Goal: Task Accomplishment & Management: Manage account settings

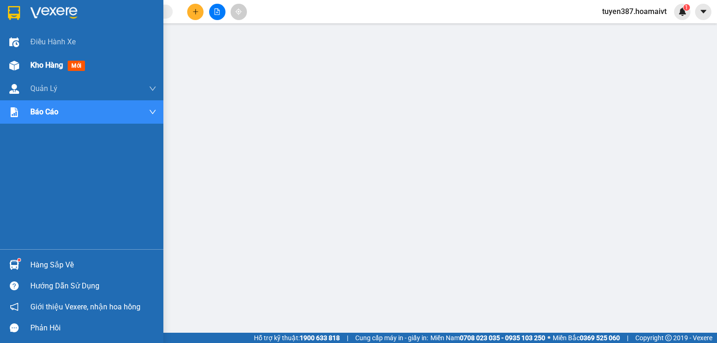
click at [13, 61] on img at bounding box center [14, 66] width 10 height 10
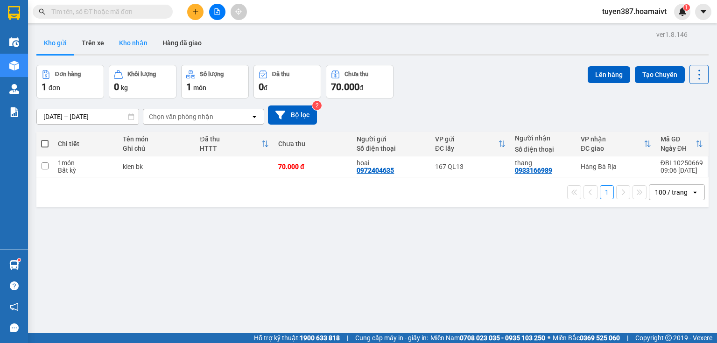
click at [131, 45] on button "Kho nhận" at bounding box center [133, 43] width 43 height 22
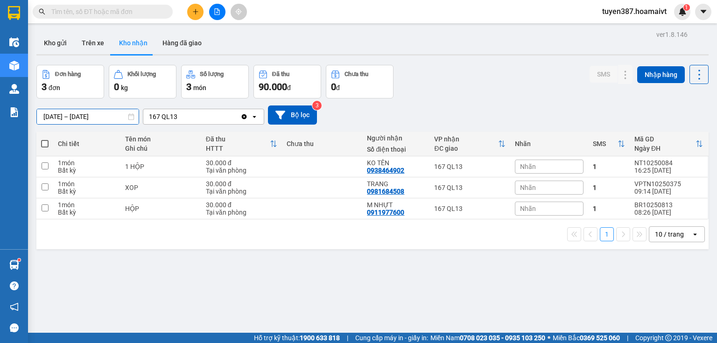
click at [77, 119] on input "[DATE] – [DATE]" at bounding box center [88, 116] width 102 height 15
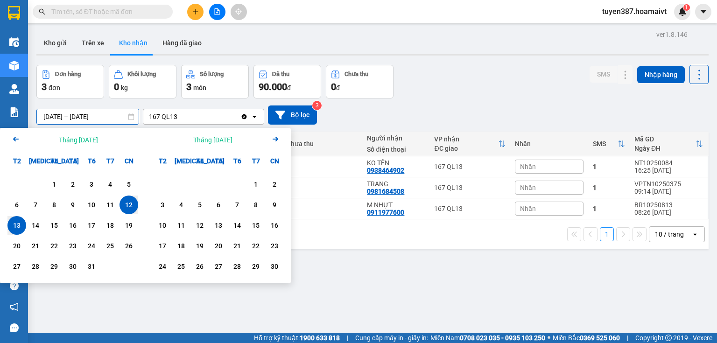
click at [14, 138] on icon "Previous month." at bounding box center [16, 139] width 6 height 5
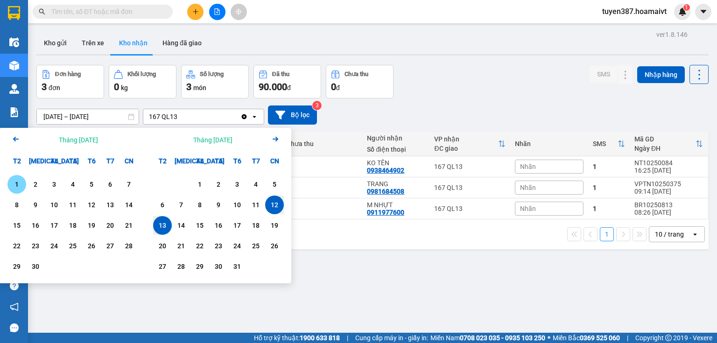
click at [12, 182] on div "1" at bounding box center [16, 184] width 13 height 11
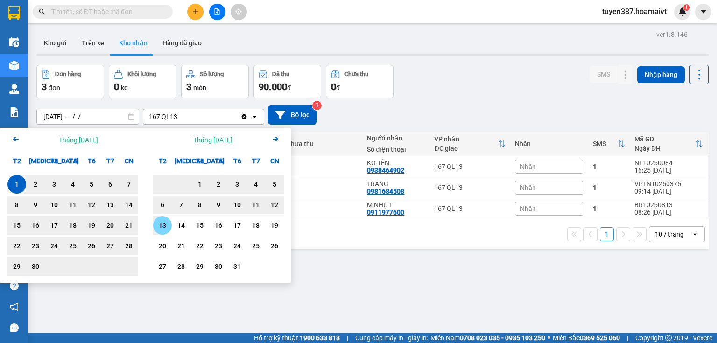
click at [164, 227] on div "13" at bounding box center [162, 225] width 13 height 11
type input "[DATE] – [DATE]"
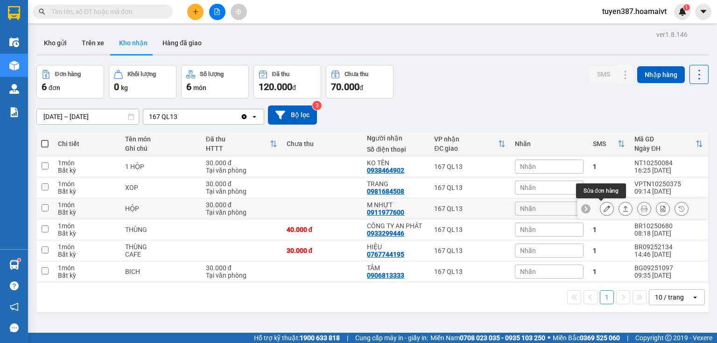
click at [603, 205] on icon at bounding box center [606, 208] width 7 height 7
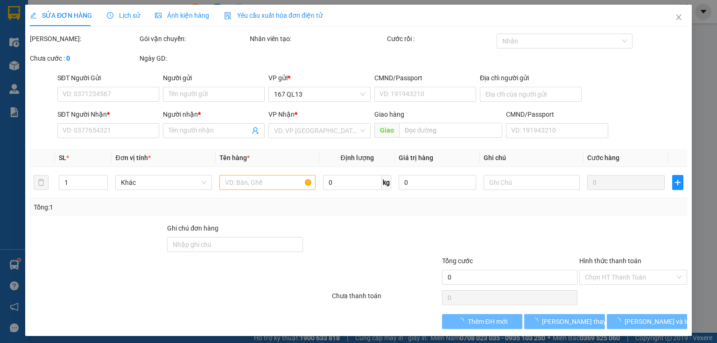
type input "0903837242"
type input "HẢI"
type input "077064001956"
type input "0911977600"
type input "M NHỰT"
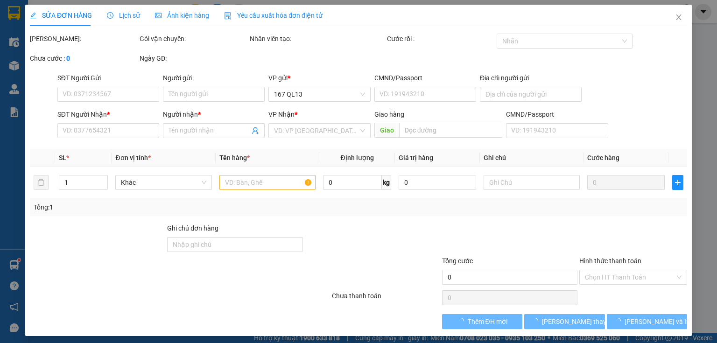
type input "077064001956"
type input "30.000"
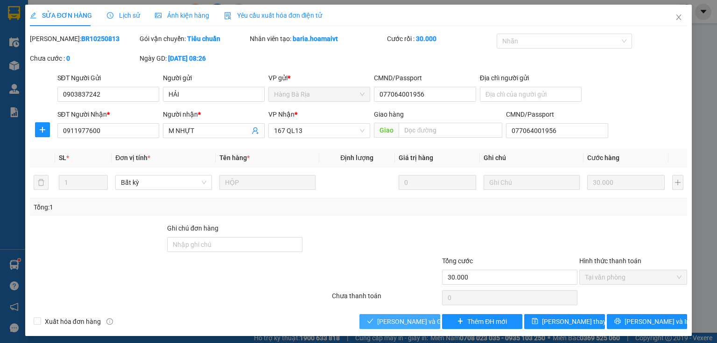
click at [419, 325] on span "[PERSON_NAME] và Giao hàng" at bounding box center [422, 321] width 90 height 10
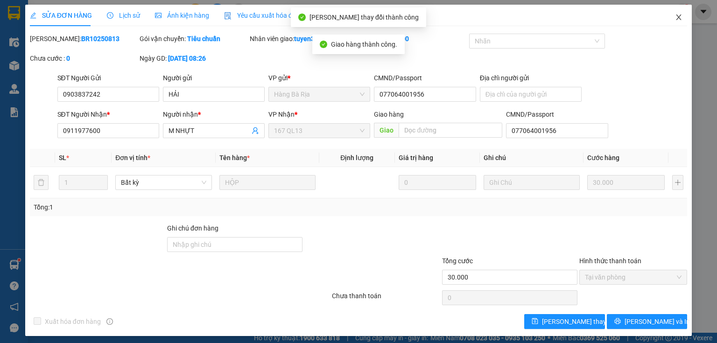
click at [676, 17] on icon "close" at bounding box center [678, 17] width 5 height 6
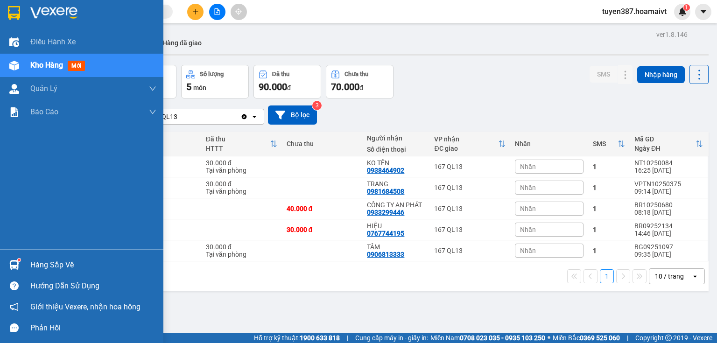
click at [17, 263] on img at bounding box center [14, 265] width 10 height 10
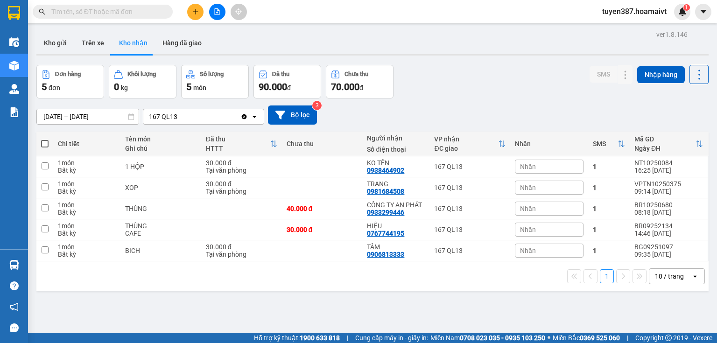
click at [471, 300] on section "Kết quả tìm kiếm ( 0 ) Bộ lọc No Data tuyen387.hoamaivt 1 Điều hành xe Kho hàng…" at bounding box center [358, 171] width 717 height 343
click at [603, 209] on icon at bounding box center [606, 208] width 7 height 7
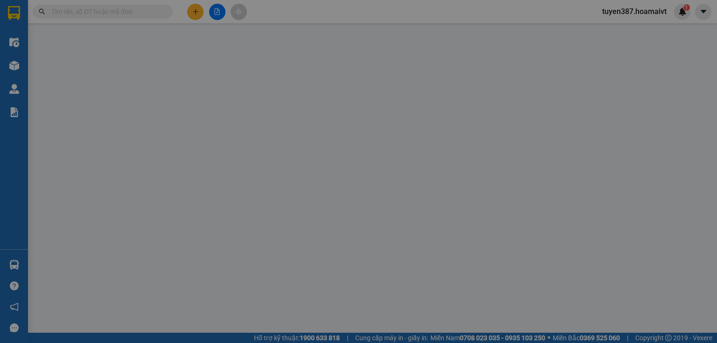
type input "0914807135"
type input "THÁI"
type input "052083000514"
type input "0933299446"
type input "CÔNG TY AN PHÁT"
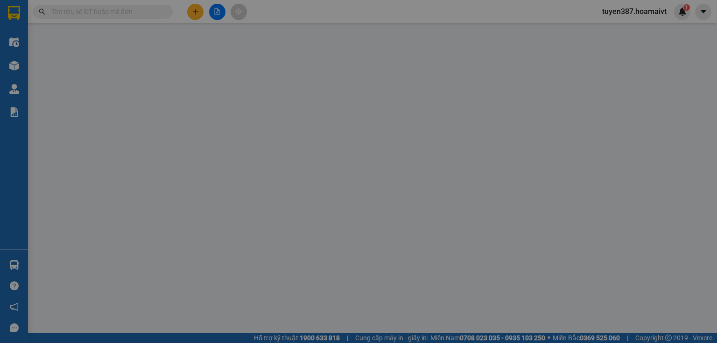
type input "40.000"
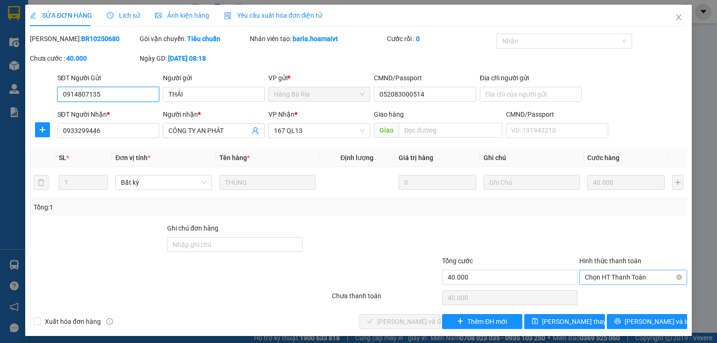
click at [608, 275] on span "Chọn HT Thanh Toán" at bounding box center [633, 277] width 97 height 14
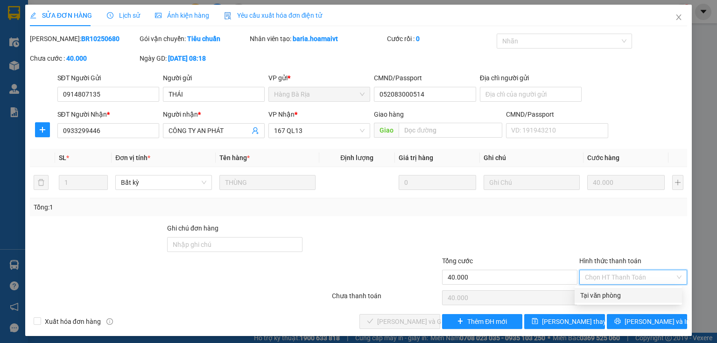
click at [598, 294] on div "Tại văn phòng" at bounding box center [628, 295] width 96 height 10
type input "0"
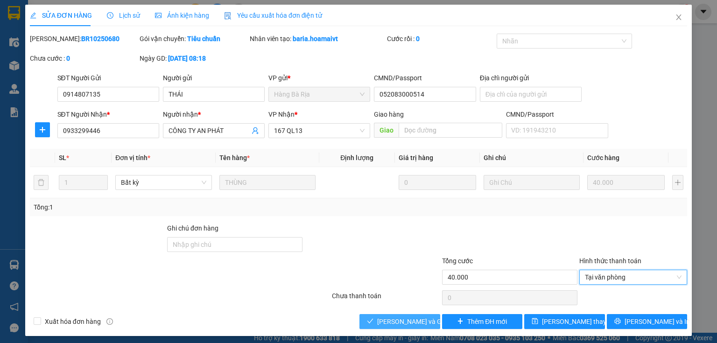
click at [405, 320] on span "[PERSON_NAME] và Giao hàng" at bounding box center [422, 321] width 90 height 10
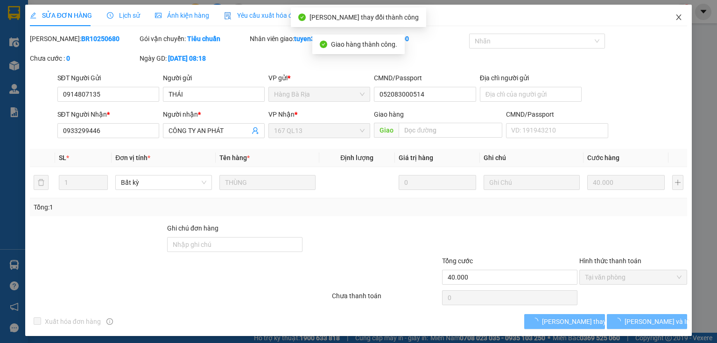
click at [676, 18] on icon "close" at bounding box center [678, 17] width 5 height 6
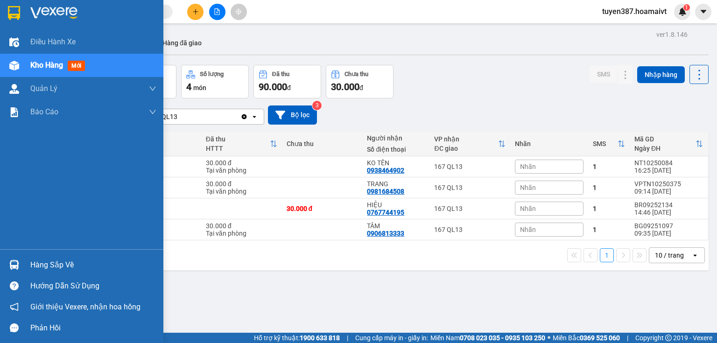
click at [12, 262] on img at bounding box center [14, 265] width 10 height 10
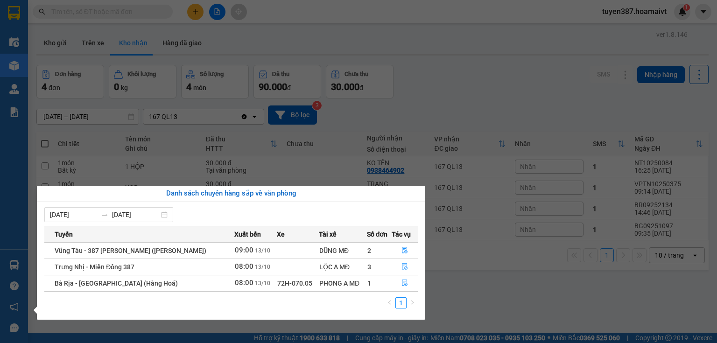
click at [677, 254] on section "Kết quả tìm kiếm ( 0 ) Bộ lọc No Data tuyen387.hoamaivt 1 Điều hành xe Kho hàng…" at bounding box center [358, 171] width 717 height 343
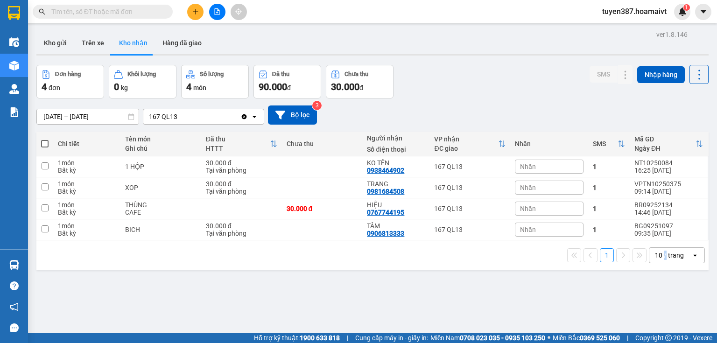
click at [659, 253] on div "10 / trang" at bounding box center [669, 255] width 29 height 9
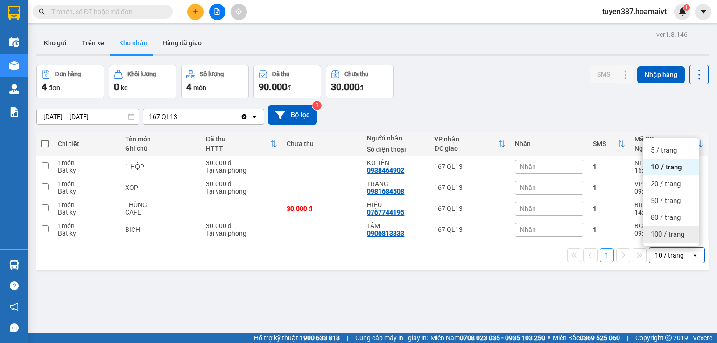
click at [653, 235] on span "100 / trang" at bounding box center [667, 234] width 34 height 9
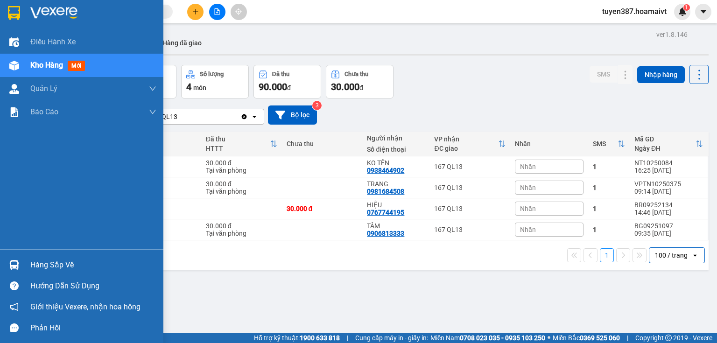
click at [6, 261] on div at bounding box center [14, 265] width 16 height 16
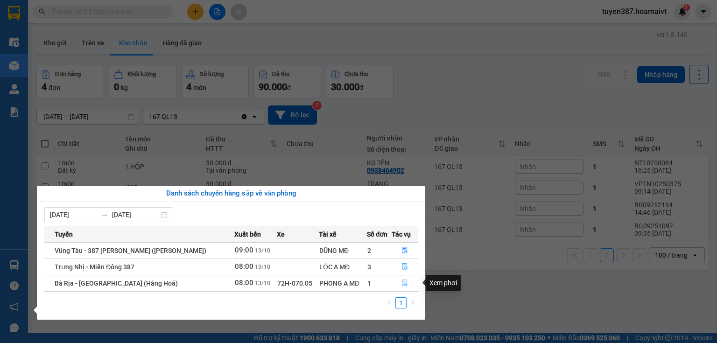
click at [404, 284] on icon "file-done" at bounding box center [404, 282] width 7 height 7
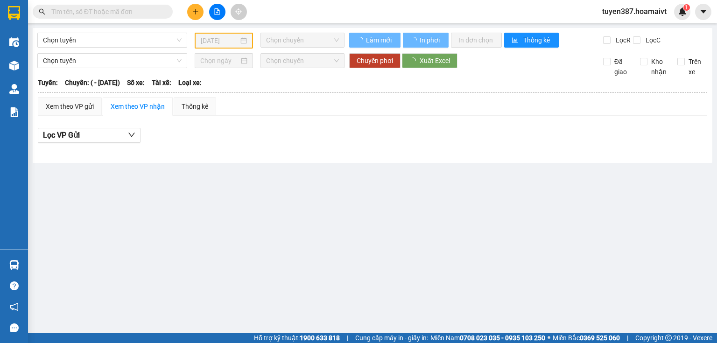
type input "[DATE]"
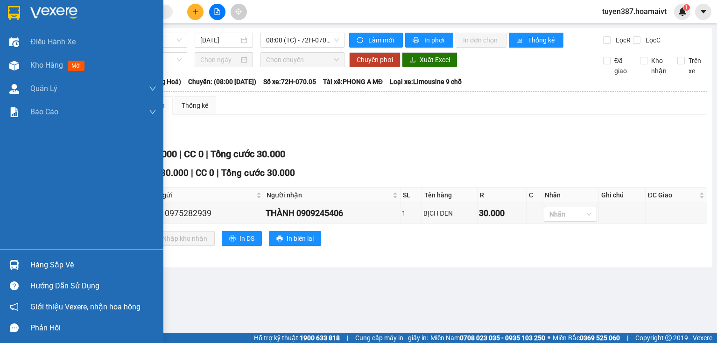
click at [20, 264] on div at bounding box center [14, 265] width 16 height 16
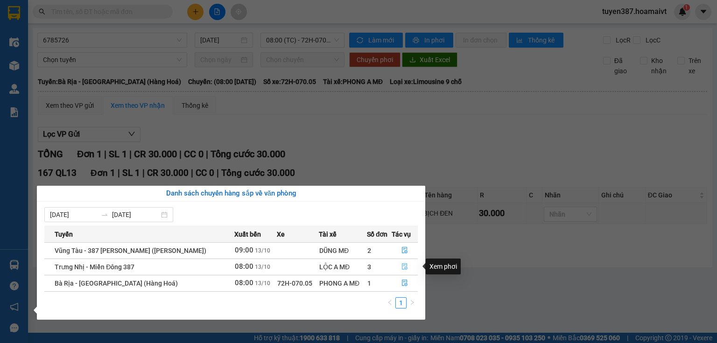
click at [408, 264] on button "button" at bounding box center [404, 266] width 25 height 15
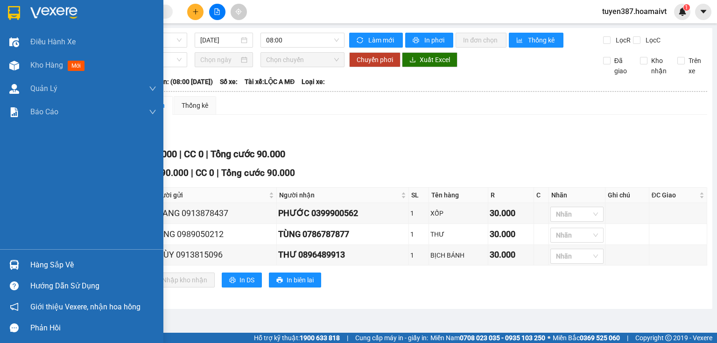
click at [15, 264] on img at bounding box center [14, 265] width 10 height 10
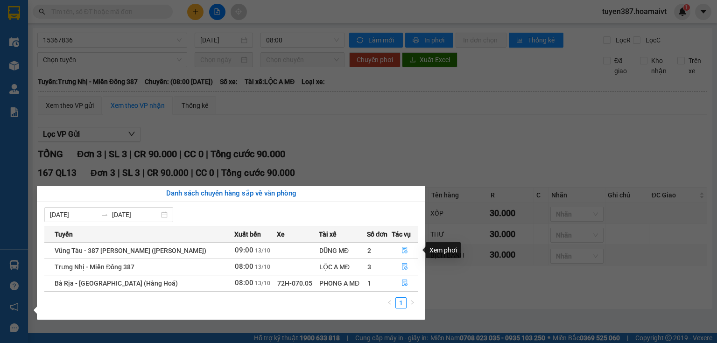
click at [405, 249] on icon "file-done" at bounding box center [404, 250] width 7 height 7
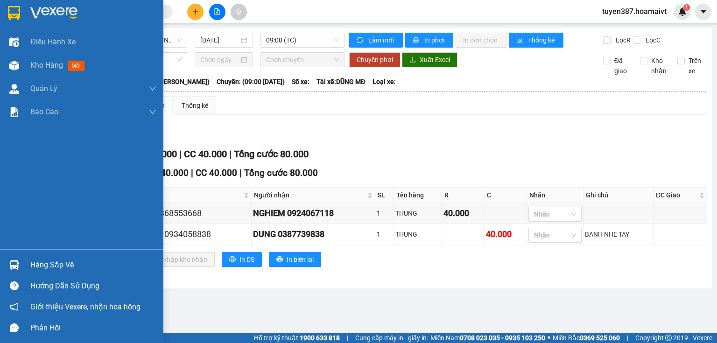
click at [19, 261] on div at bounding box center [14, 265] width 16 height 16
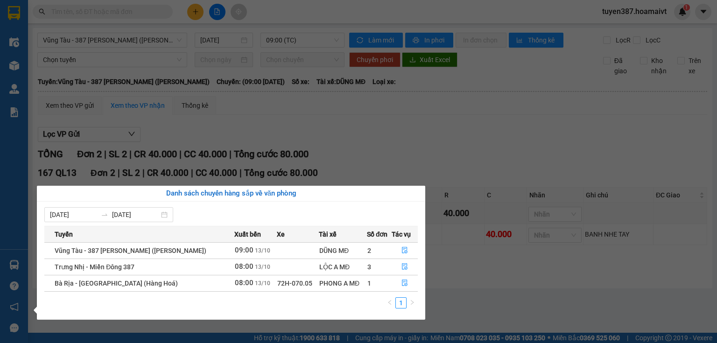
click at [462, 147] on section "Kết quả tìm kiếm ( 0 ) Bộ lọc No Data tuyen387.hoamaivt 1 Điều hành xe Kho hàng…" at bounding box center [358, 171] width 717 height 343
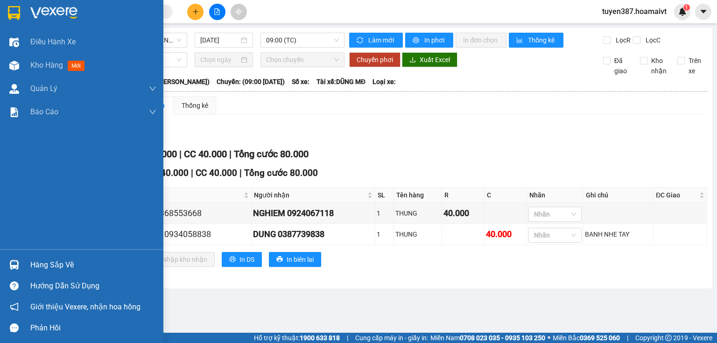
click at [9, 269] on img at bounding box center [14, 265] width 10 height 10
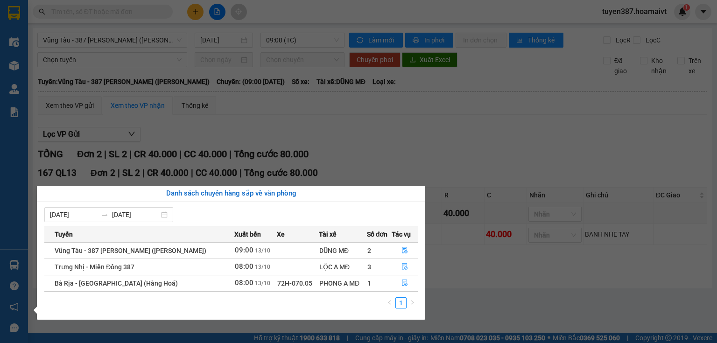
click at [362, 143] on section "Kết quả tìm kiếm ( 0 ) Bộ lọc No Data tuyen387.hoamaivt 1 Điều hành xe Kho hàng…" at bounding box center [358, 171] width 717 height 343
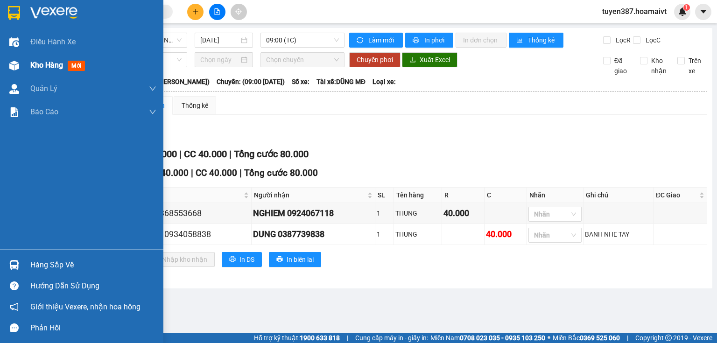
click at [18, 59] on div at bounding box center [14, 65] width 16 height 16
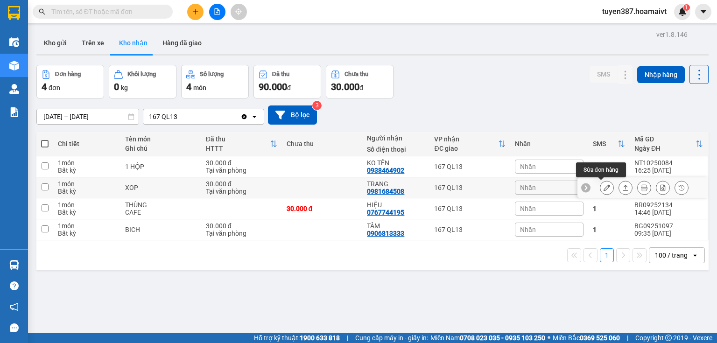
click at [604, 187] on icon at bounding box center [606, 187] width 7 height 7
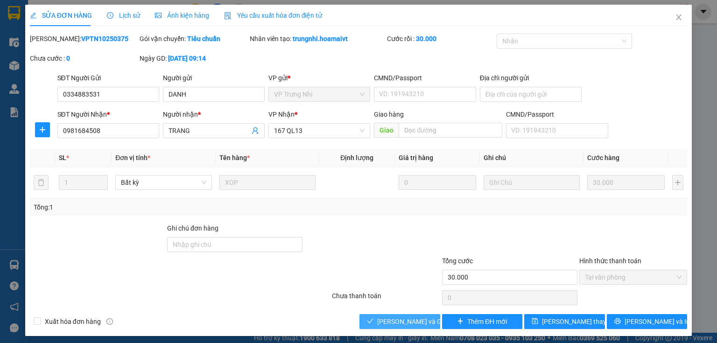
click at [414, 319] on span "[PERSON_NAME] và Giao hàng" at bounding box center [422, 321] width 90 height 10
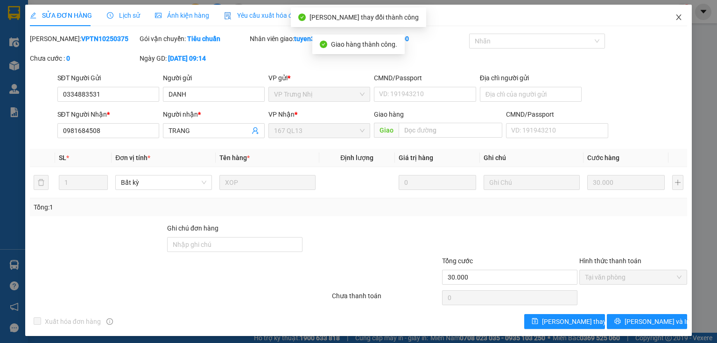
click at [676, 18] on icon "close" at bounding box center [678, 17] width 5 height 6
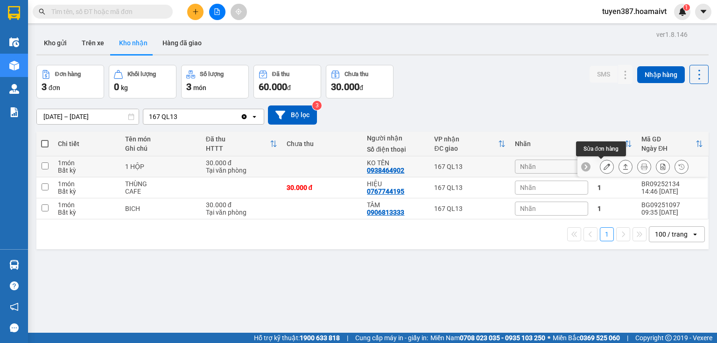
click at [603, 167] on icon at bounding box center [606, 166] width 7 height 7
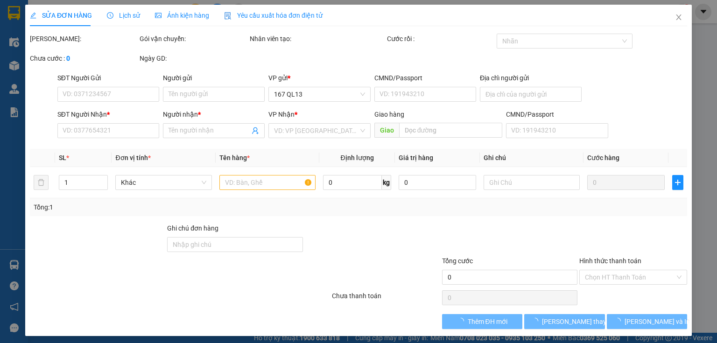
type input "0938464902"
type input "KO TÊN"
type input "30.000"
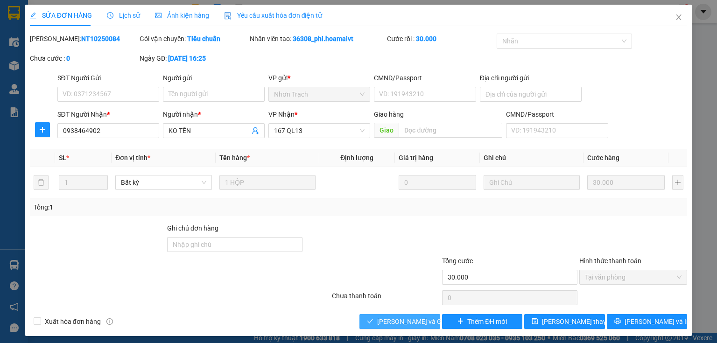
click at [404, 321] on span "[PERSON_NAME] và Giao hàng" at bounding box center [422, 321] width 90 height 10
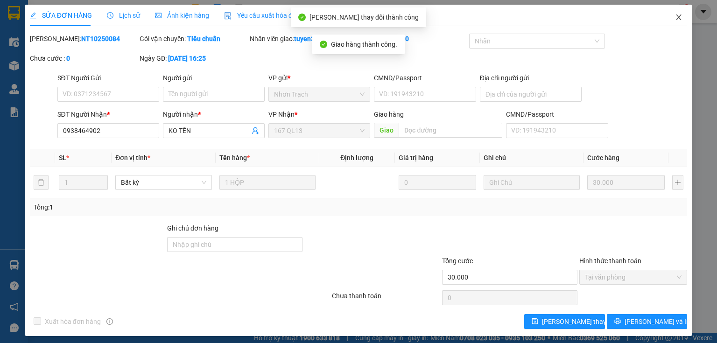
click at [675, 19] on icon "close" at bounding box center [678, 17] width 7 height 7
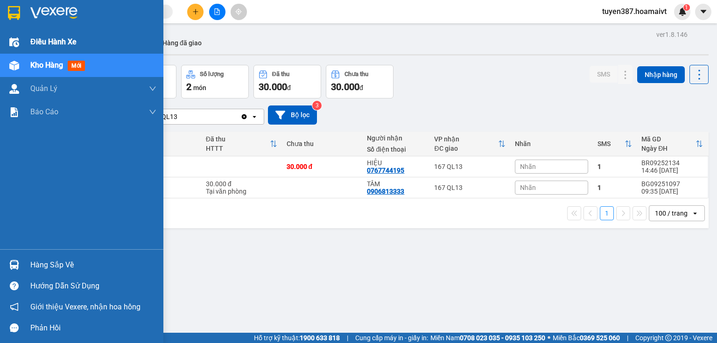
click at [52, 41] on span "Điều hành xe" at bounding box center [53, 42] width 46 height 12
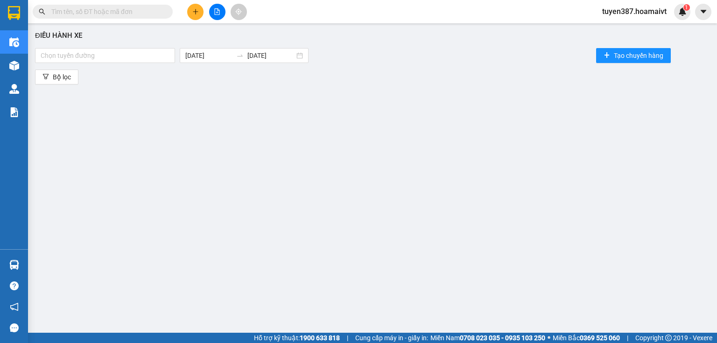
drag, startPoint x: 218, startPoint y: 139, endPoint x: 177, endPoint y: 105, distance: 53.3
click at [214, 132] on div "Điều hành xe Chọn tuyến đường [DATE] [DATE] Tạo chuyến hàng Bộ lọc" at bounding box center [372, 177] width 679 height 298
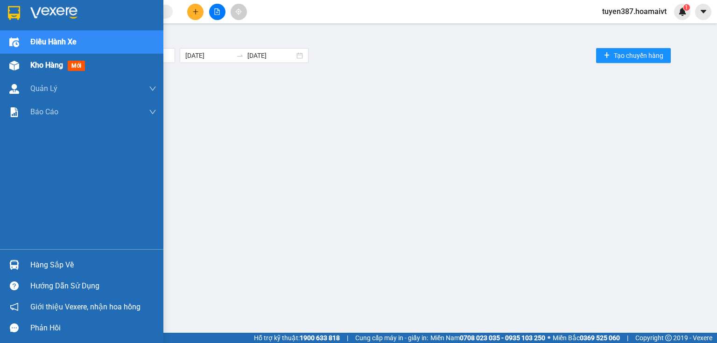
click at [19, 65] on img at bounding box center [14, 66] width 10 height 10
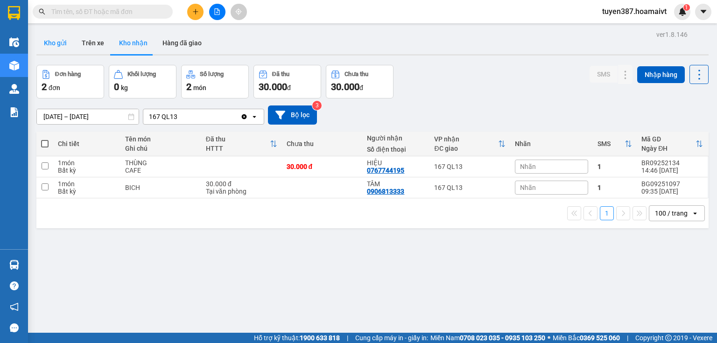
click at [50, 44] on button "Kho gửi" at bounding box center [55, 43] width 38 height 22
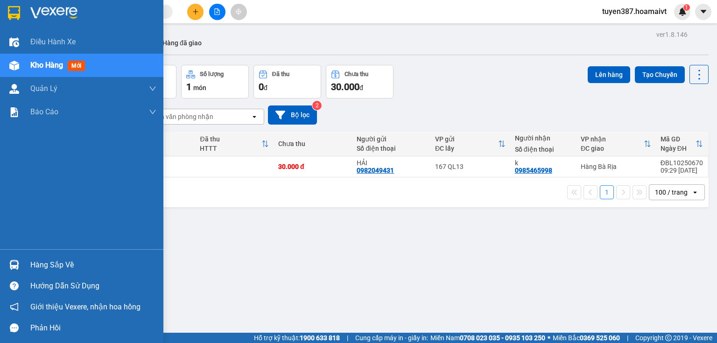
click at [13, 262] on img at bounding box center [14, 265] width 10 height 10
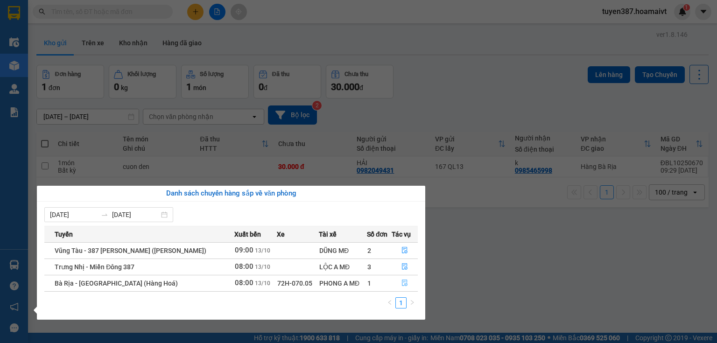
click at [405, 285] on icon "file-done" at bounding box center [404, 282] width 7 height 7
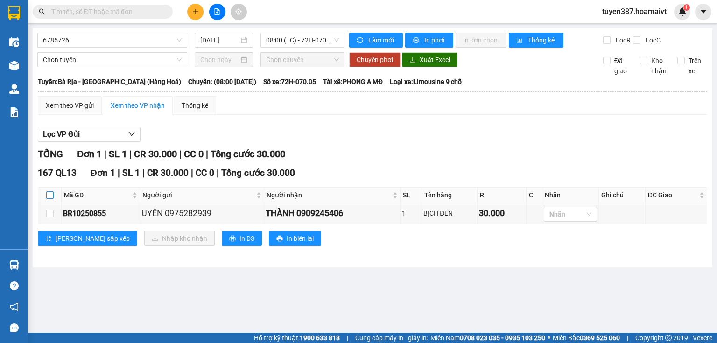
click at [49, 192] on input "checkbox" at bounding box center [49, 194] width 7 height 7
checkbox input "true"
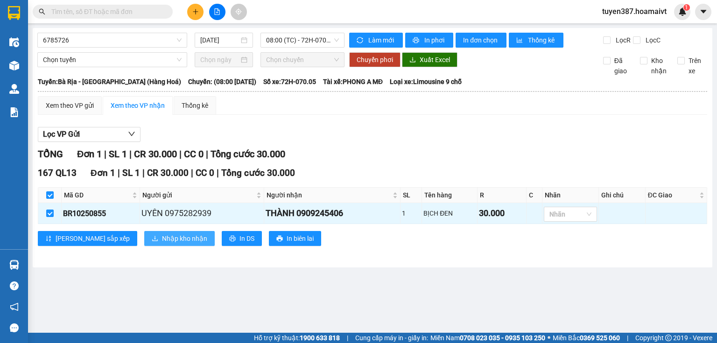
click at [162, 235] on span "Nhập kho nhận" at bounding box center [184, 238] width 45 height 10
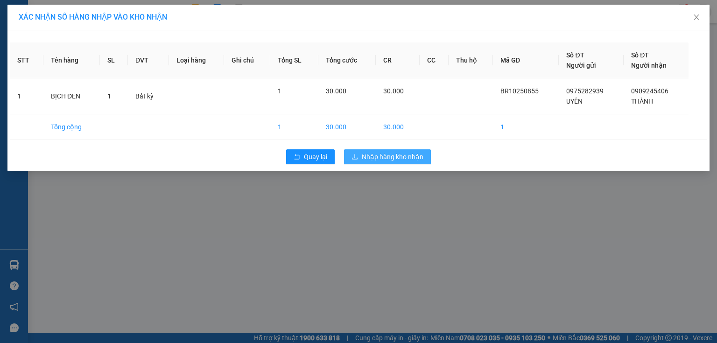
click at [404, 157] on span "Nhập hàng kho nhận" at bounding box center [393, 157] width 62 height 10
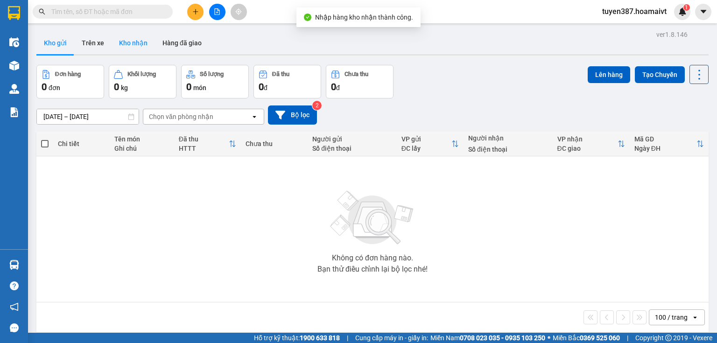
click at [131, 47] on button "Kho nhận" at bounding box center [133, 43] width 43 height 22
